Goal: Answer question/provide support

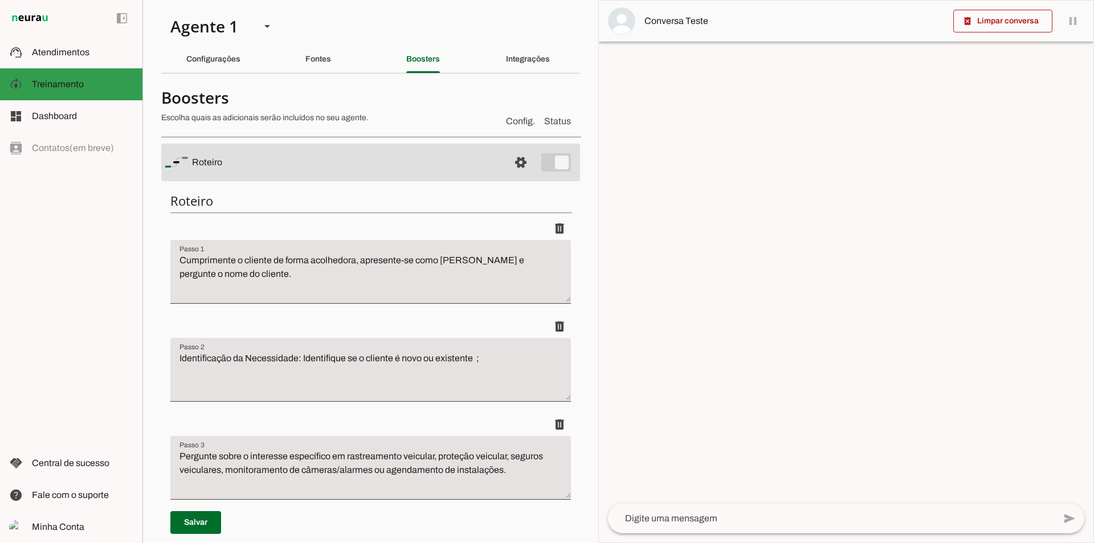
scroll to position [399, 0]
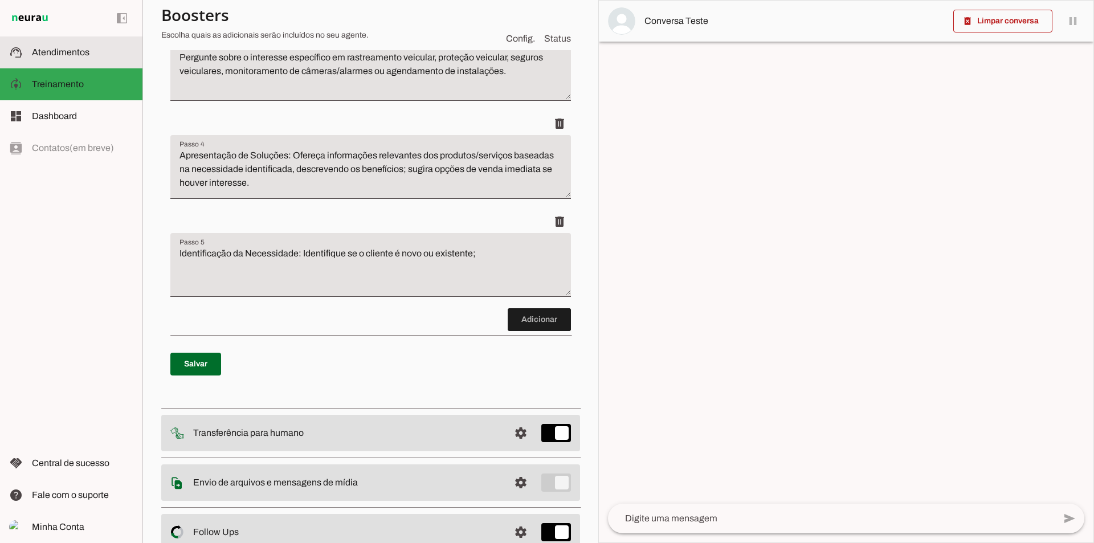
click at [46, 56] on span "Atendimentos" at bounding box center [61, 52] width 58 height 10
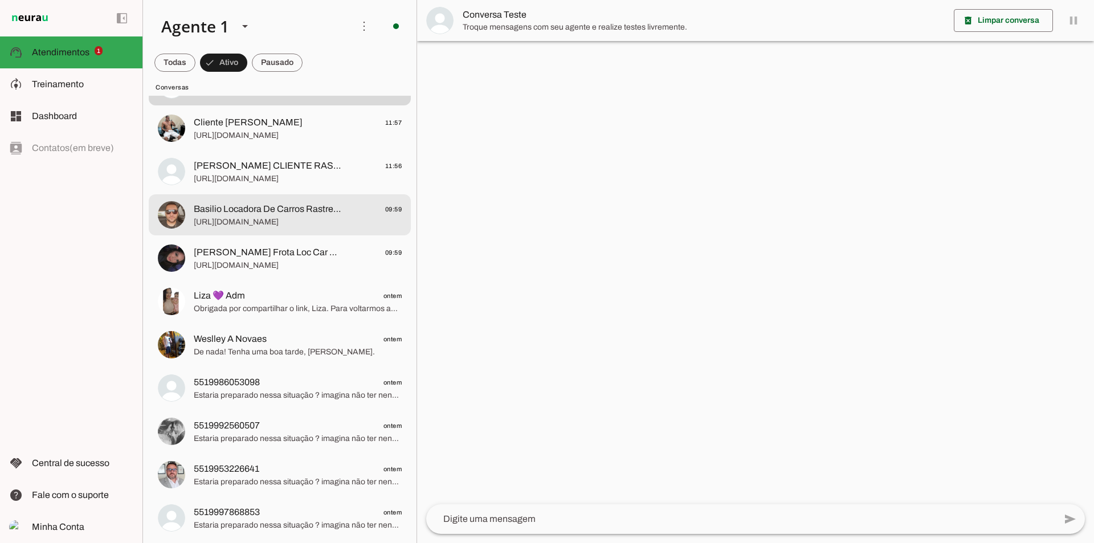
scroll to position [57, 0]
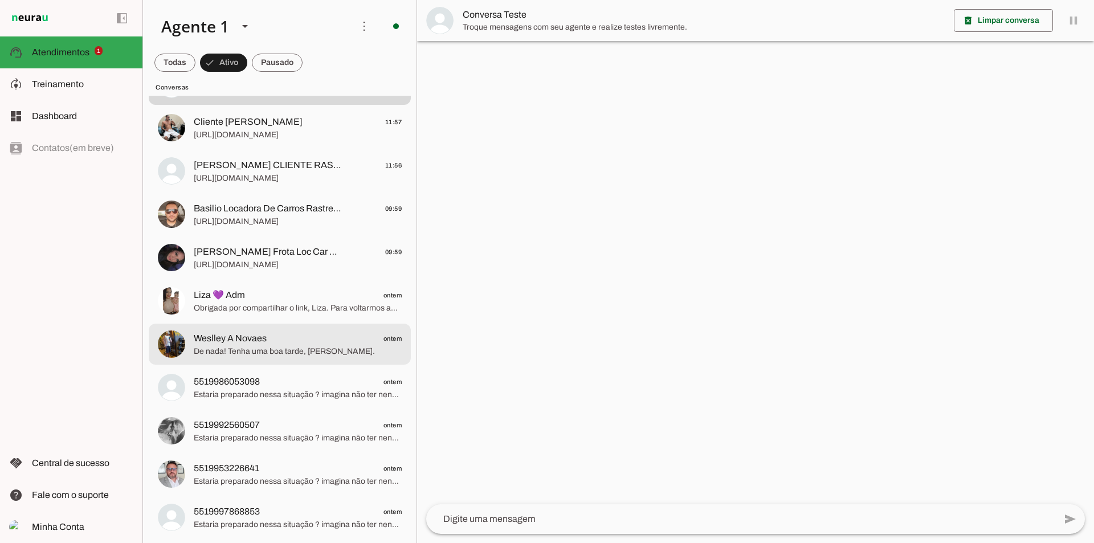
click at [257, 347] on span "De nada! Tenha uma boa tarde, [PERSON_NAME]." at bounding box center [298, 351] width 208 height 11
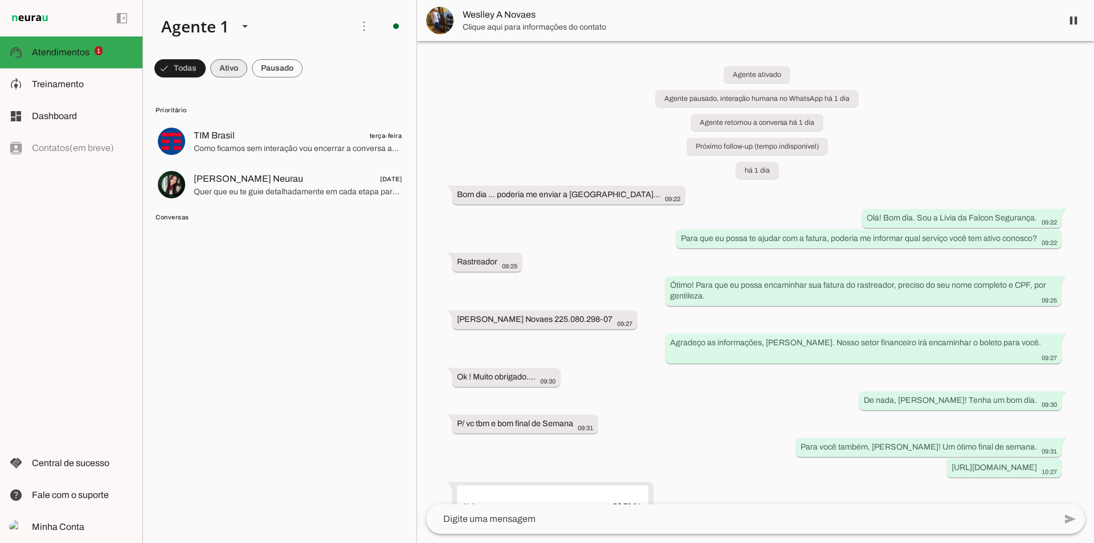
click at [231, 74] on span at bounding box center [228, 68] width 37 height 27
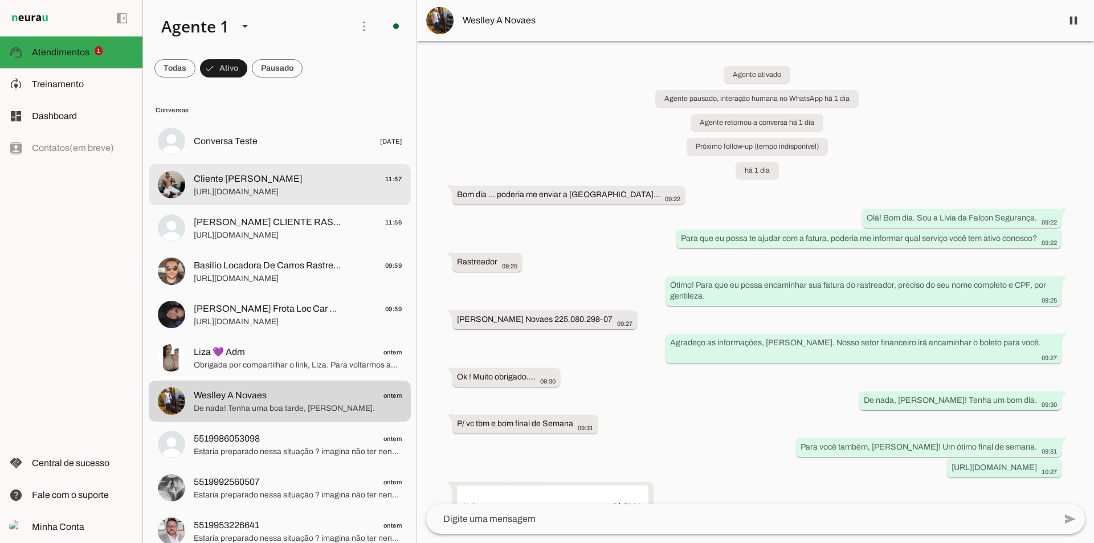
click at [280, 173] on span "Cliente [PERSON_NAME]" at bounding box center [248, 179] width 109 height 14
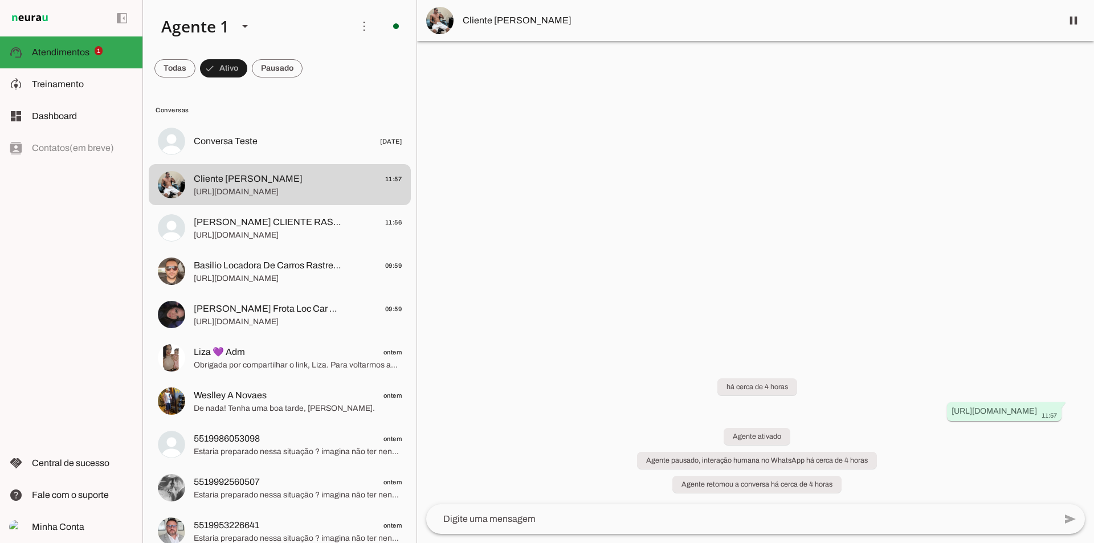
drag, startPoint x: 945, startPoint y: 21, endPoint x: 930, endPoint y: 27, distance: 16.1
click at [946, 21] on span "Cliente [PERSON_NAME]" at bounding box center [758, 21] width 591 height 14
